Goal: Information Seeking & Learning: Learn about a topic

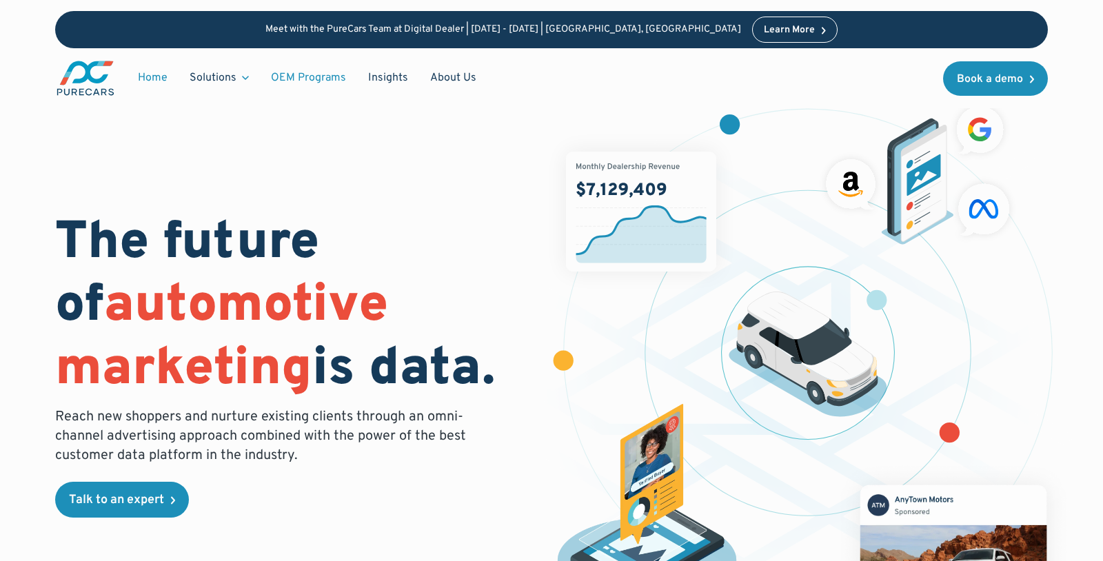
click at [318, 77] on link "OEM Programs" at bounding box center [308, 78] width 97 height 26
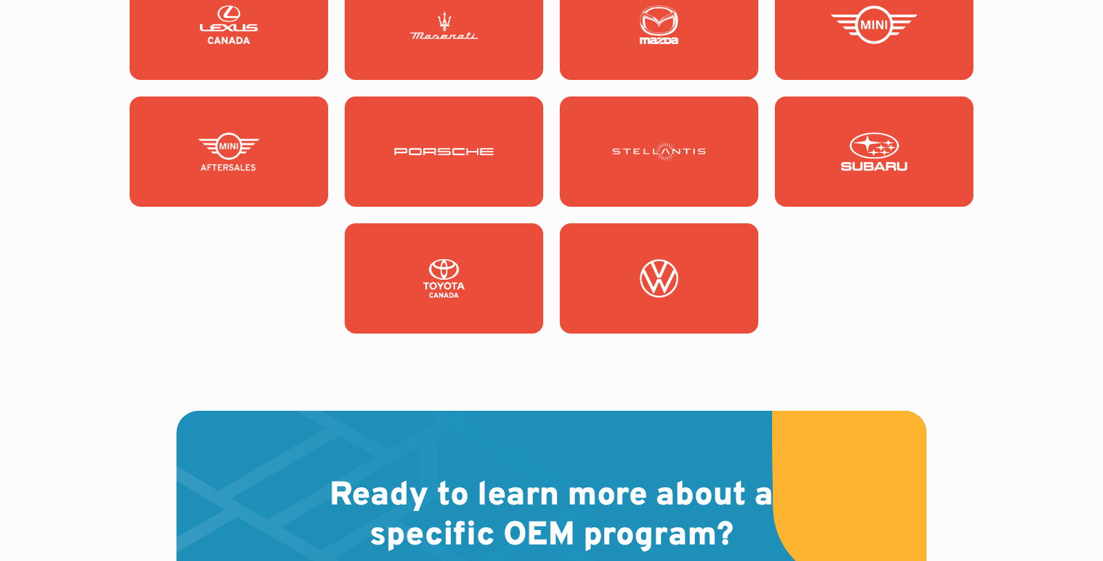
scroll to position [1861, 0]
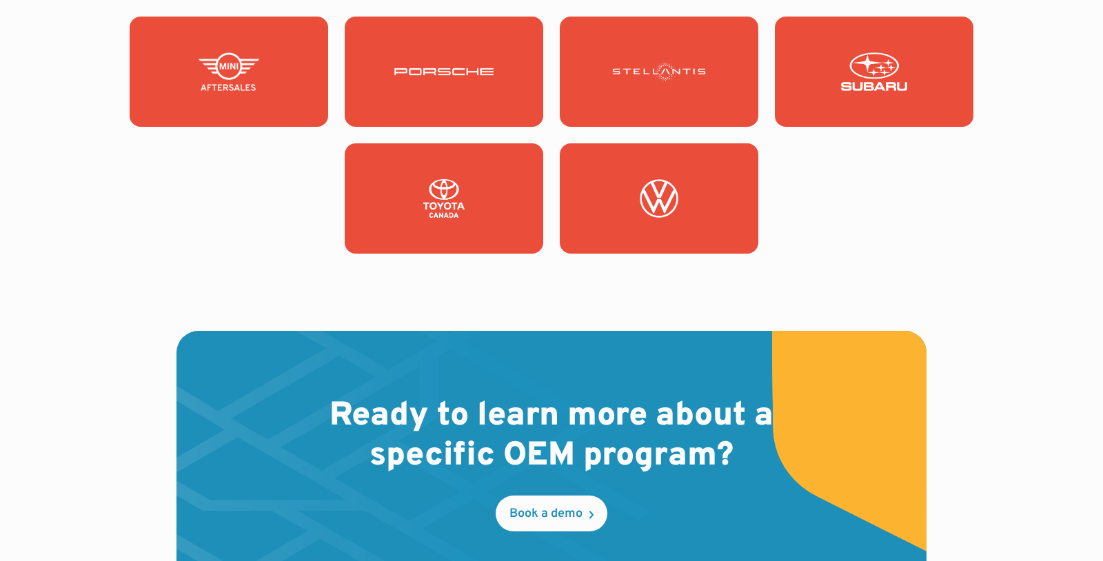
click at [447, 197] on img at bounding box center [443, 198] width 99 height 39
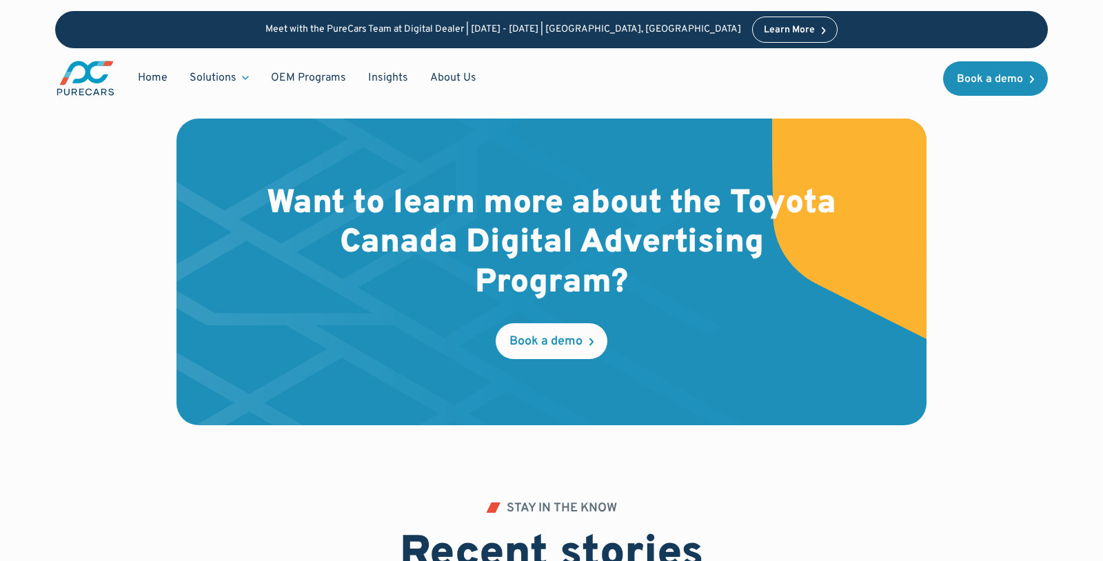
scroll to position [3127, 0]
